Goal: Unclear: Unclear

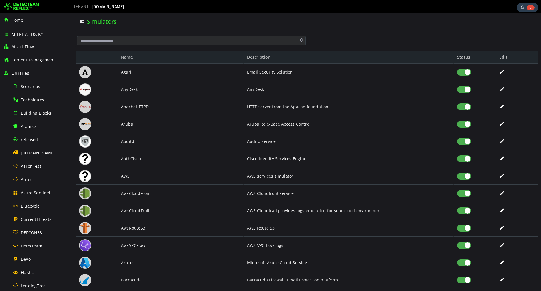
scroll to position [267, 0]
